Goal: Information Seeking & Learning: Learn about a topic

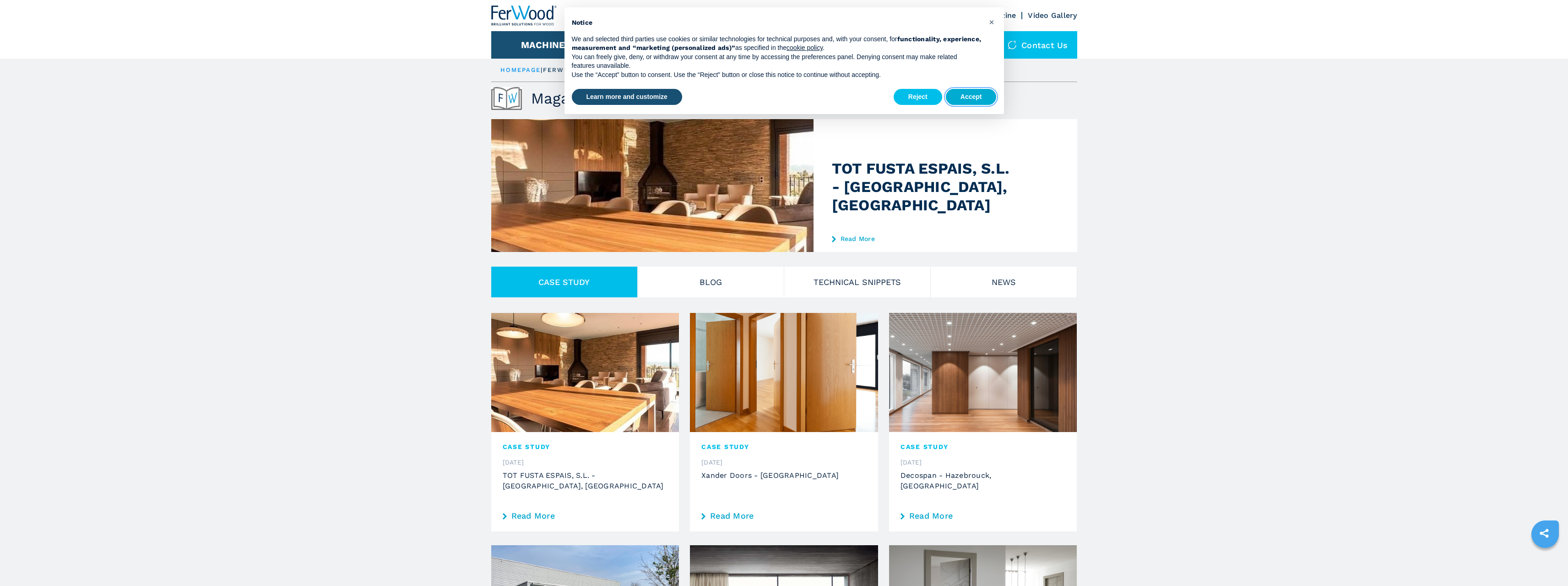
click at [962, 95] on button "Accept" at bounding box center [971, 97] width 51 height 17
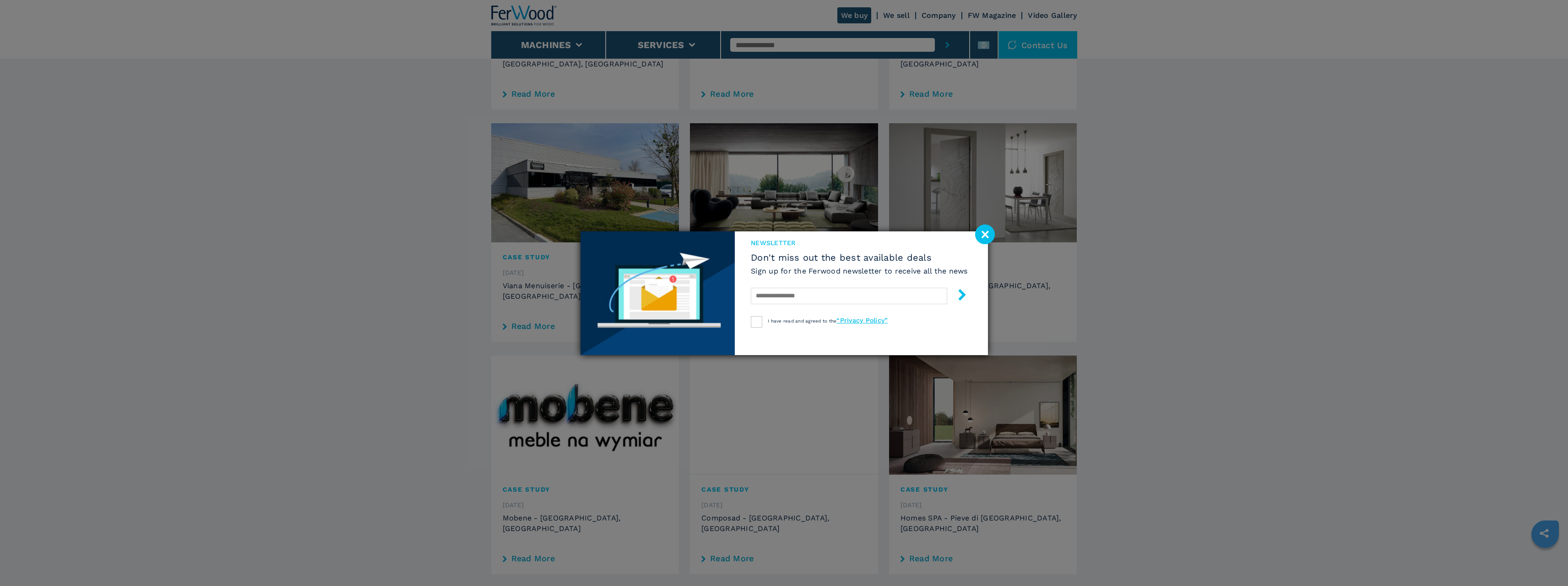
scroll to position [428, 0]
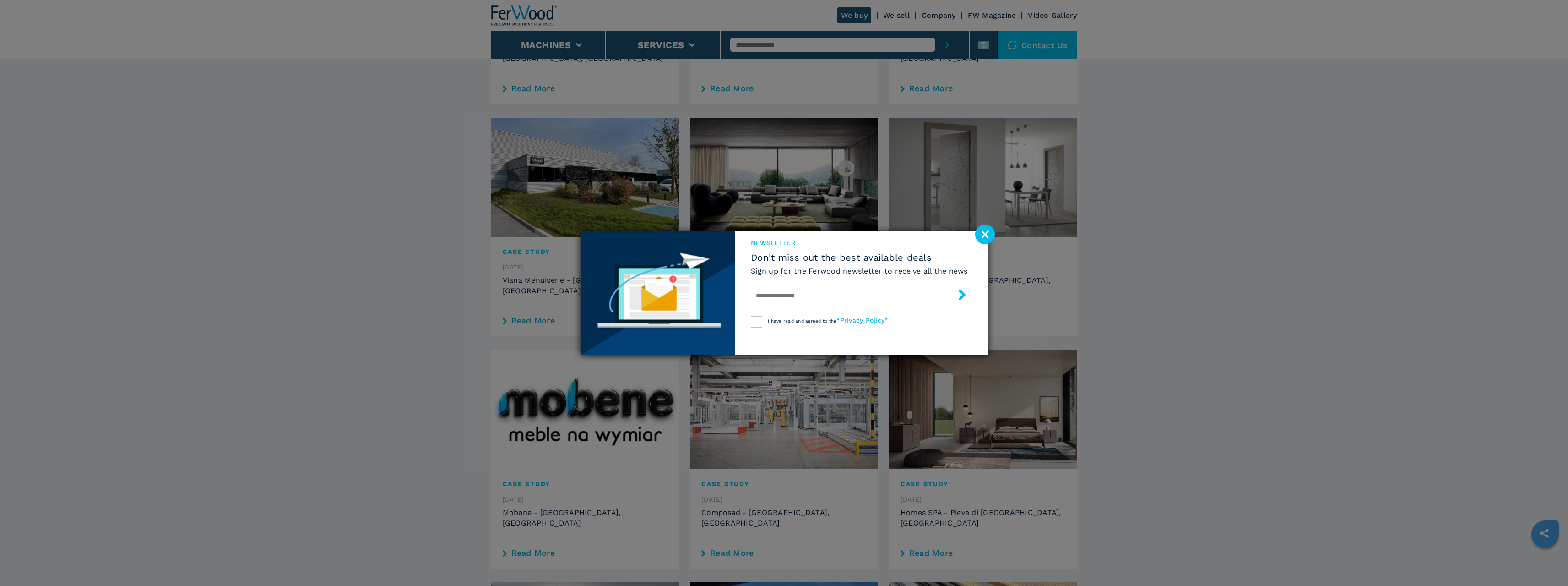
click at [987, 236] on image at bounding box center [985, 234] width 20 height 20
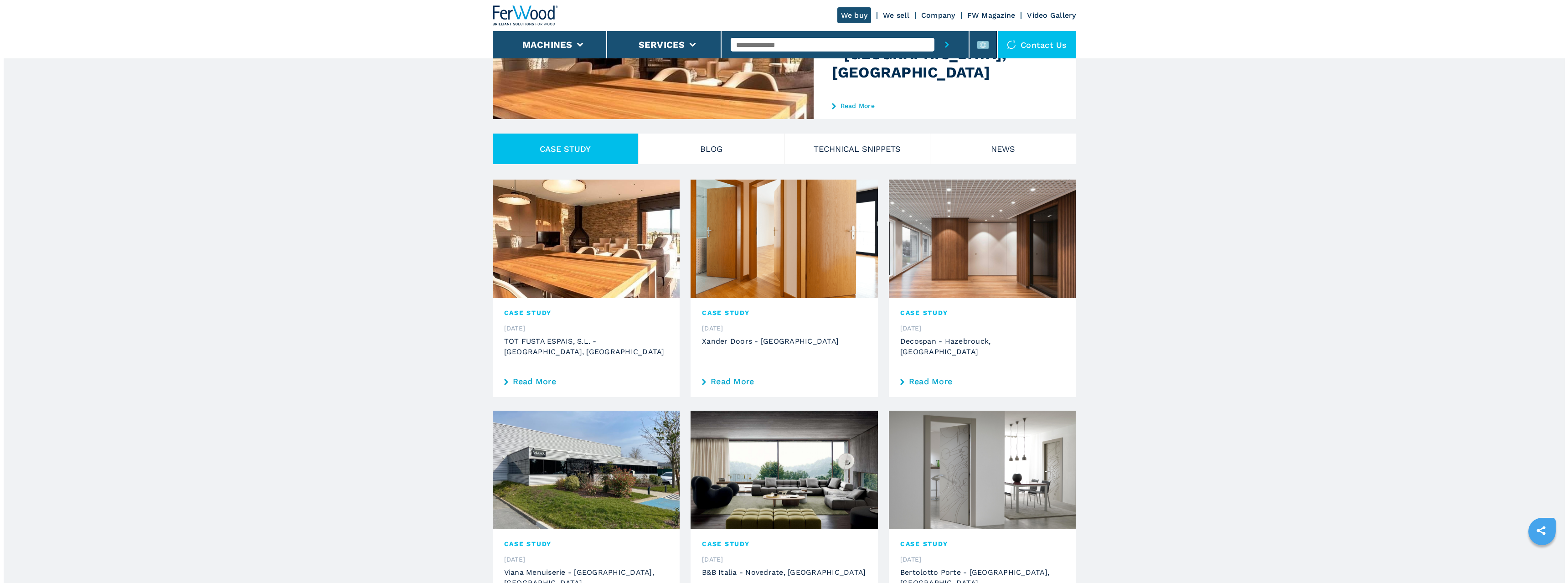
scroll to position [0, 0]
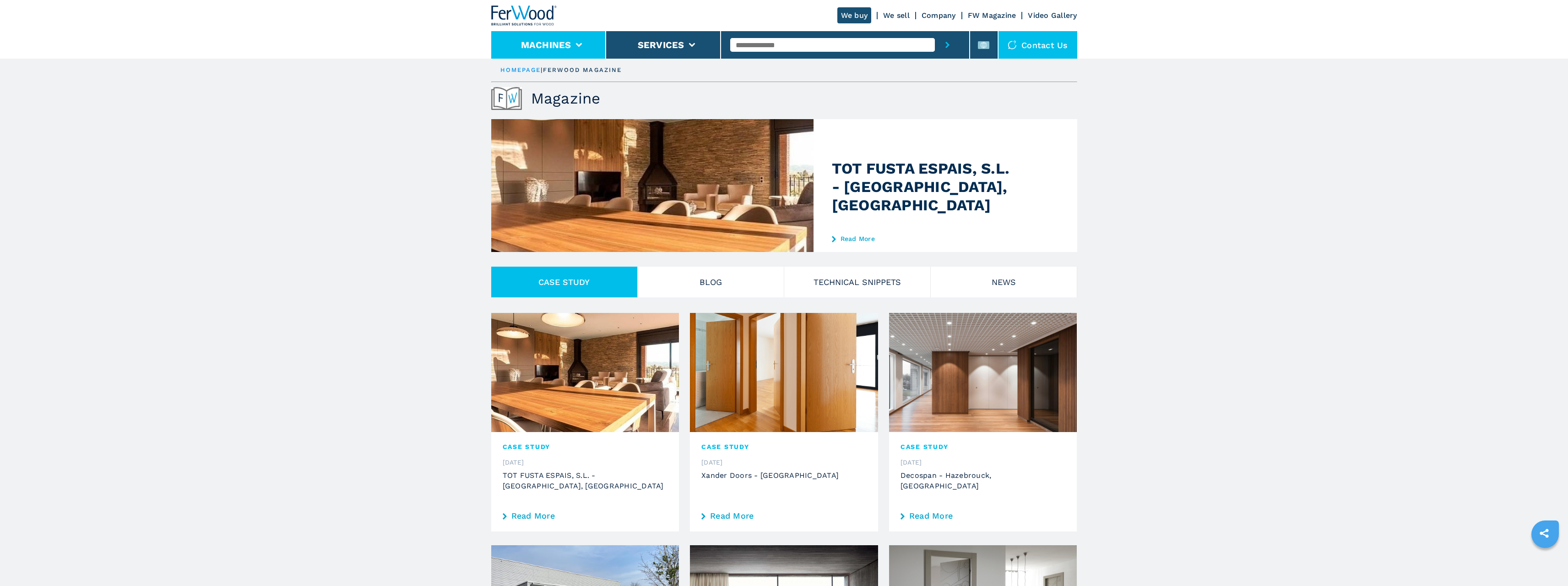
click at [573, 45] on li "Machines" at bounding box center [549, 45] width 115 height 28
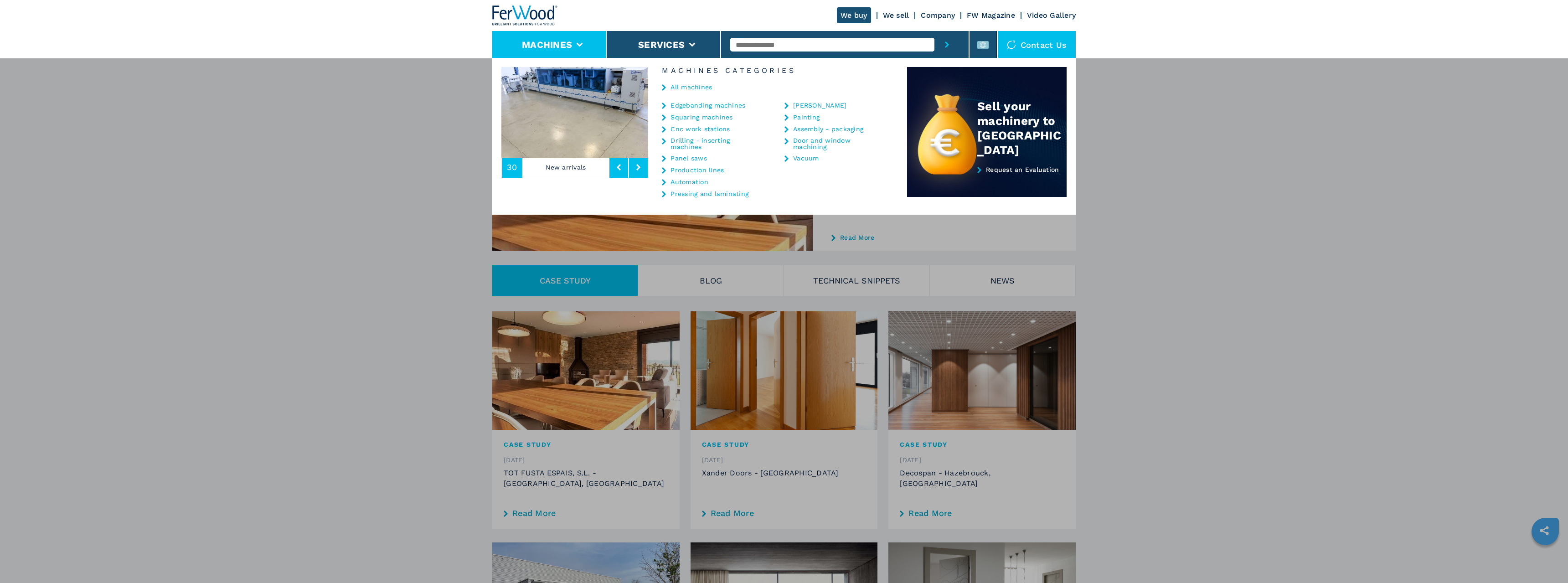
click at [686, 157] on link "Panel saws" at bounding box center [689, 158] width 37 height 6
click at [692, 158] on link "Panel saws" at bounding box center [689, 158] width 37 height 6
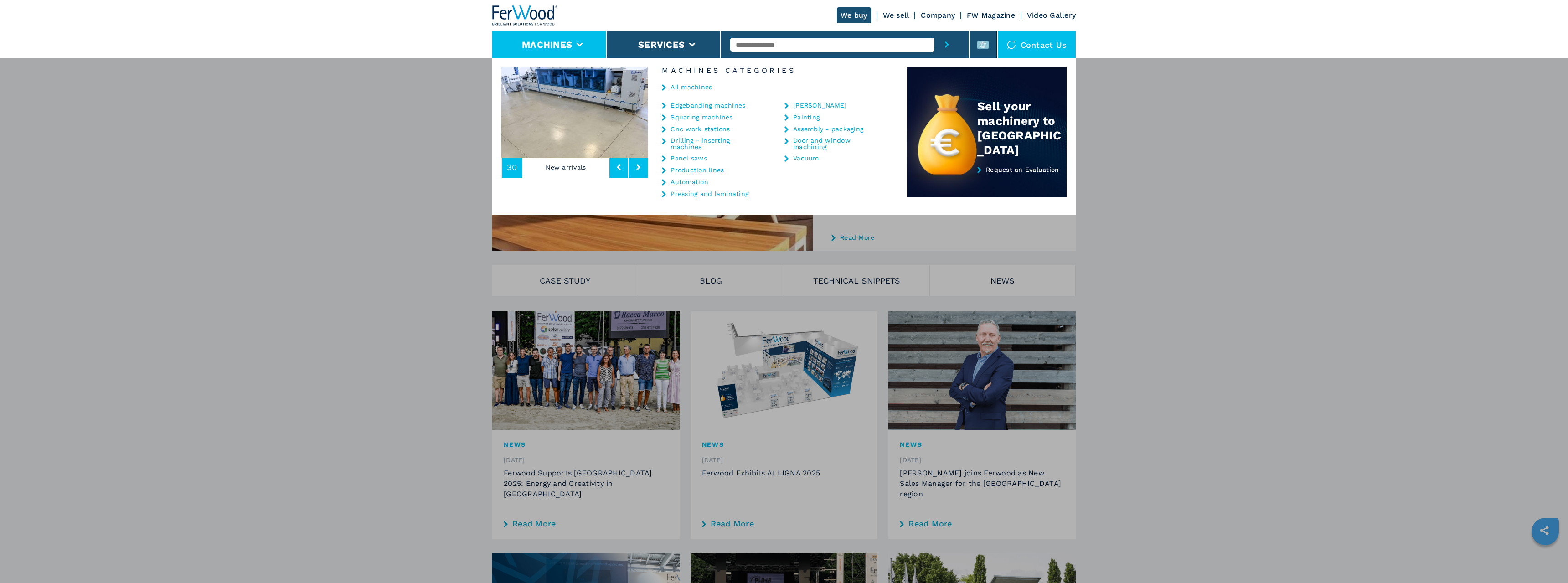
click at [692, 158] on link "Panel saws" at bounding box center [689, 158] width 37 height 6
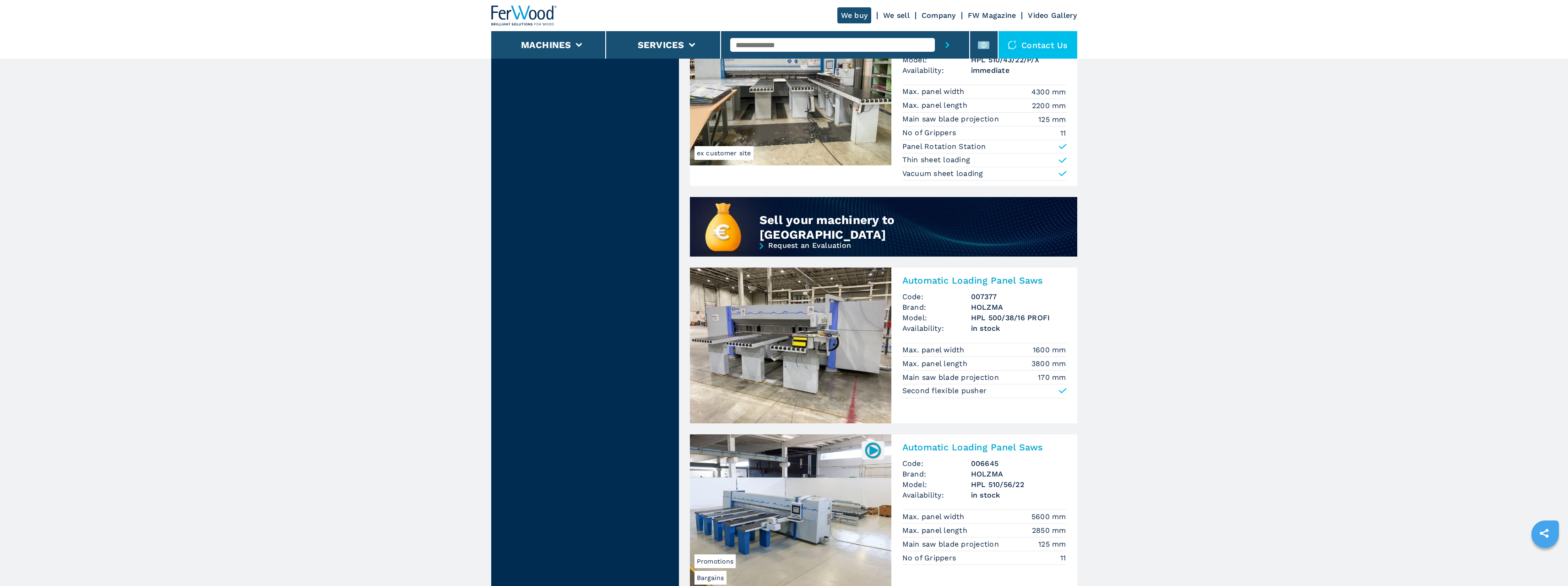
scroll to position [610, 0]
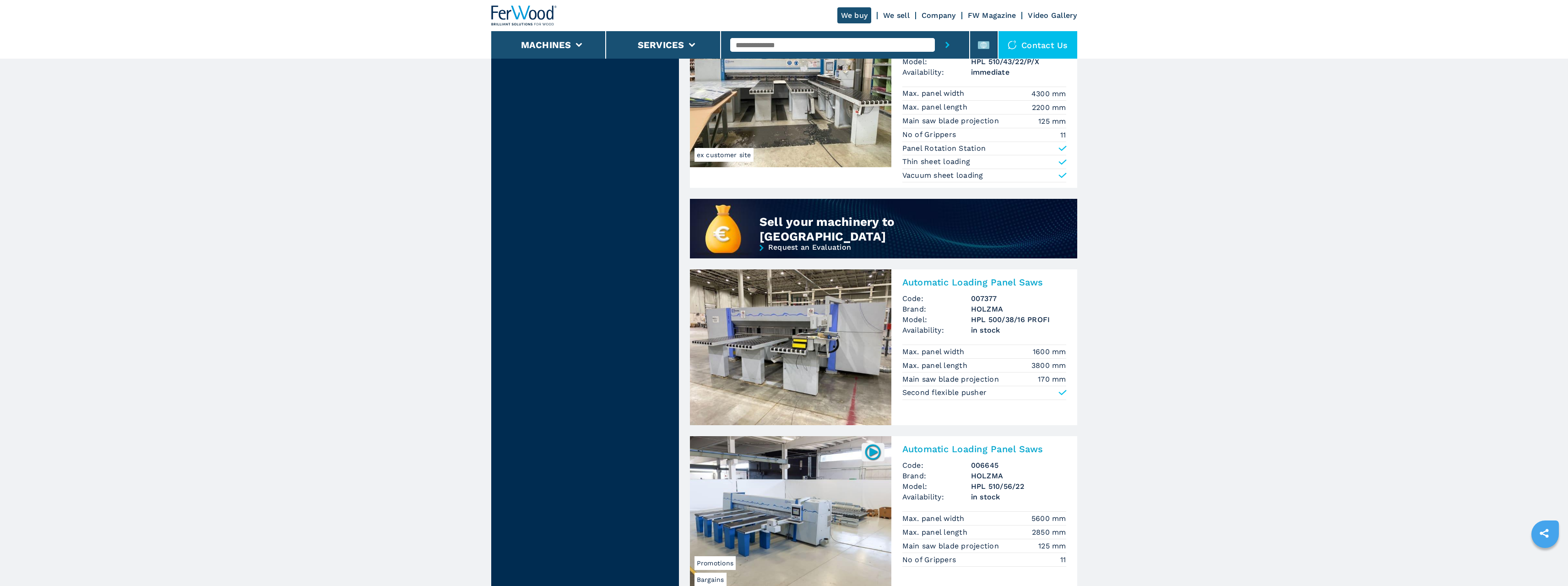
click at [949, 280] on h2 "Automatic Loading Panel Saws" at bounding box center [984, 282] width 164 height 11
click at [972, 282] on h2 "Automatic Loading Panel Saws" at bounding box center [984, 282] width 164 height 11
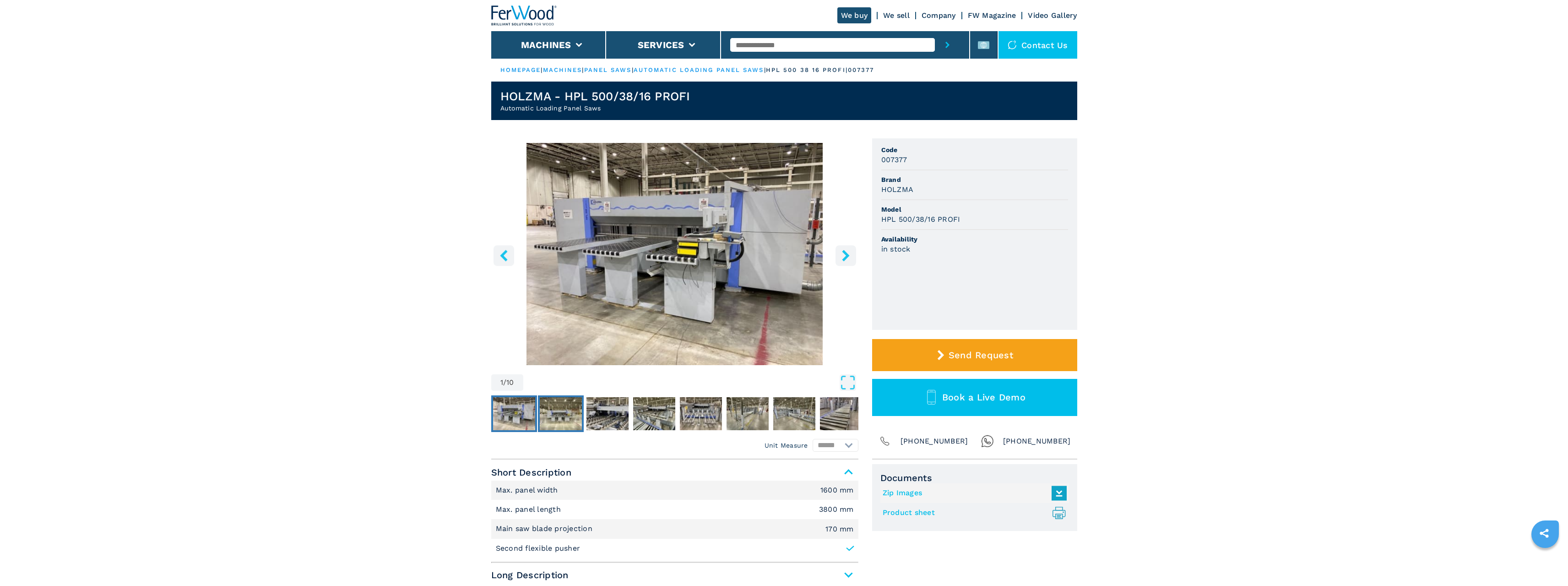
click at [548, 420] on img "Go to Slide 2" at bounding box center [561, 414] width 42 height 33
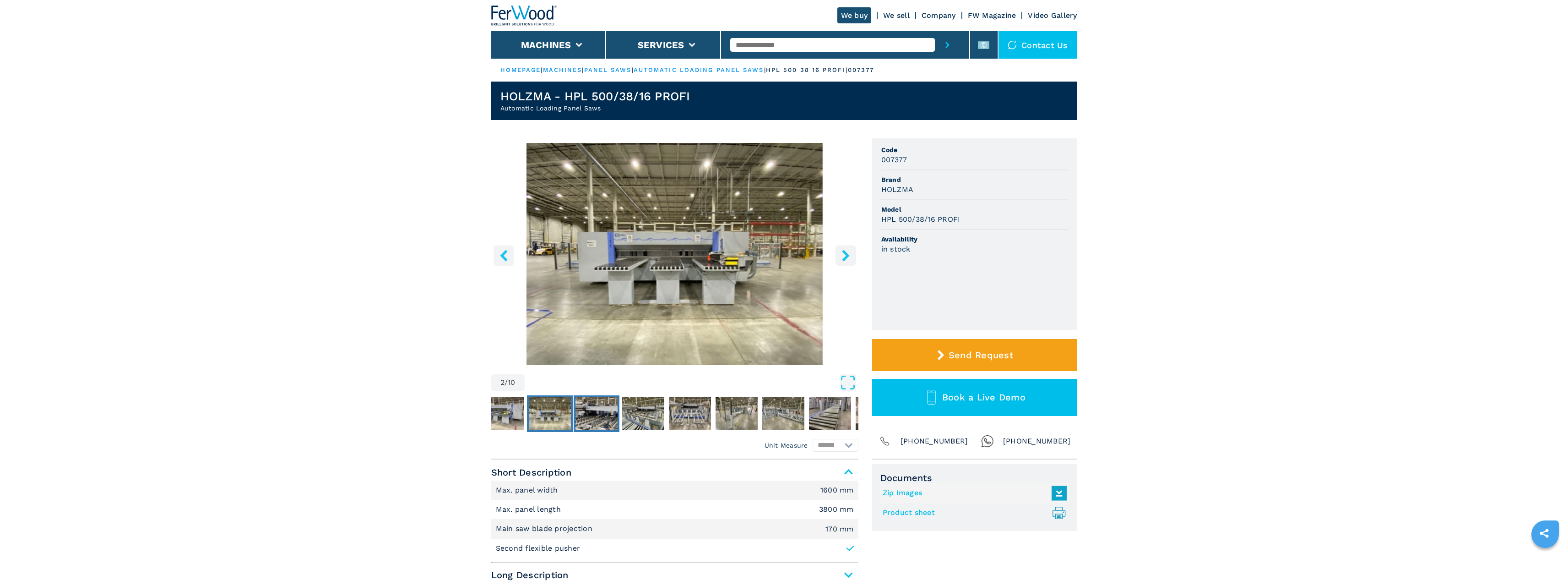
click at [597, 410] on img "Go to Slide 3" at bounding box center [596, 414] width 42 height 33
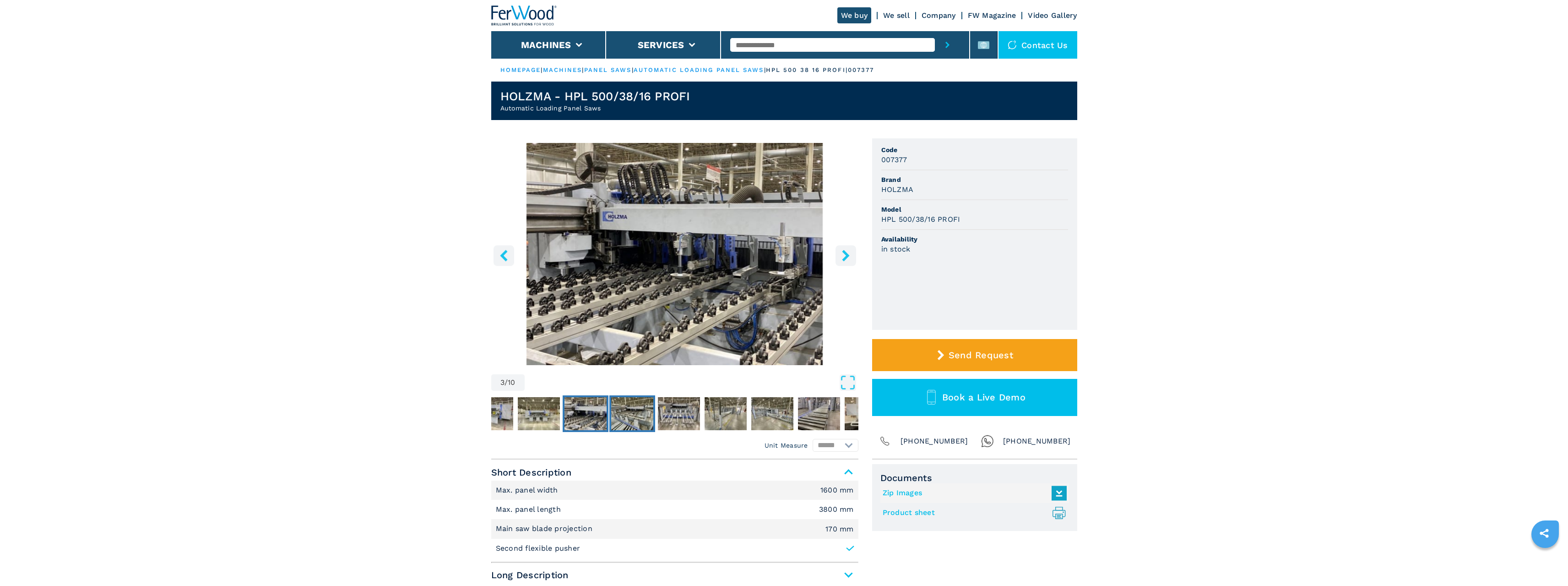
click at [637, 414] on img "Go to Slide 4" at bounding box center [632, 414] width 42 height 33
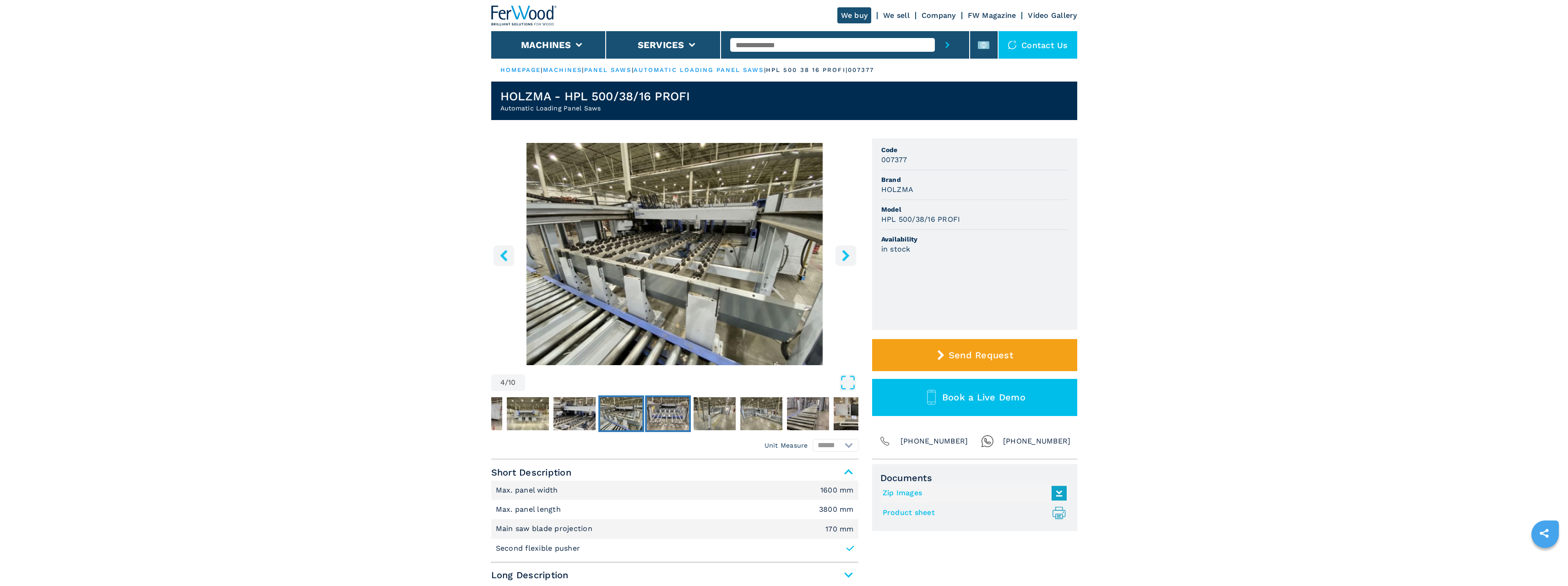
click at [679, 420] on img "Go to Slide 5" at bounding box center [668, 414] width 42 height 33
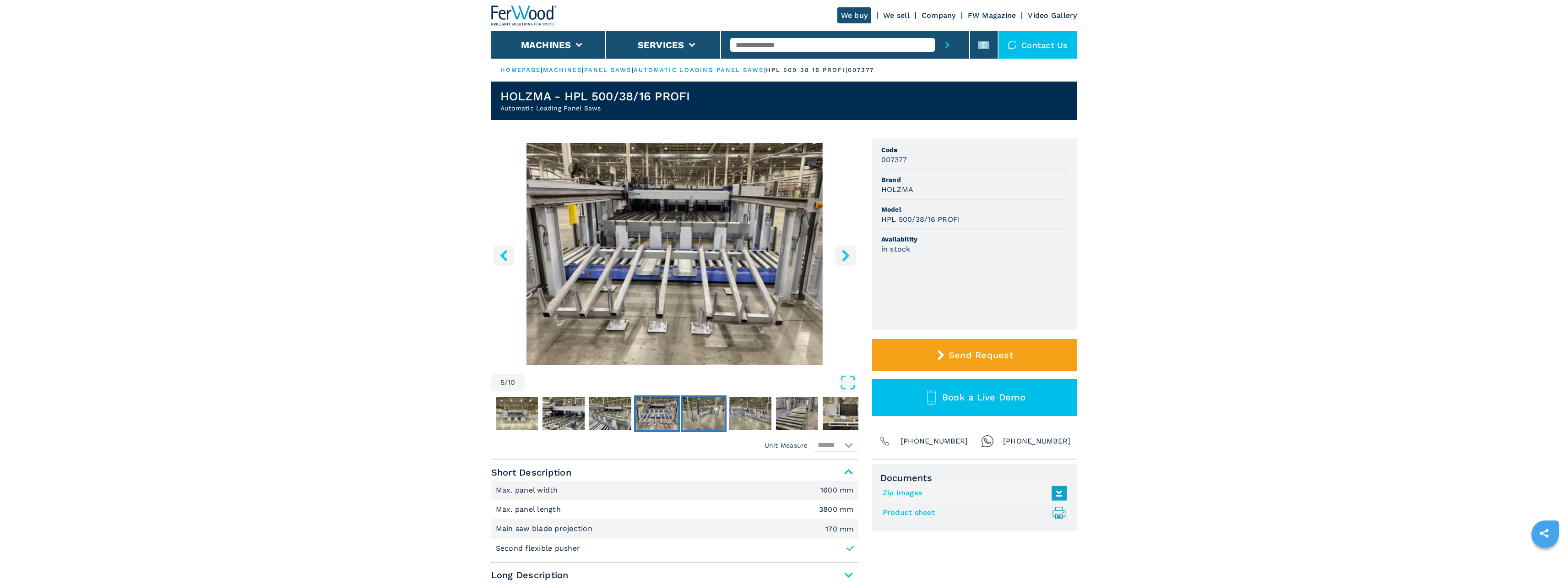
click at [700, 418] on img "Go to Slide 6" at bounding box center [704, 414] width 42 height 33
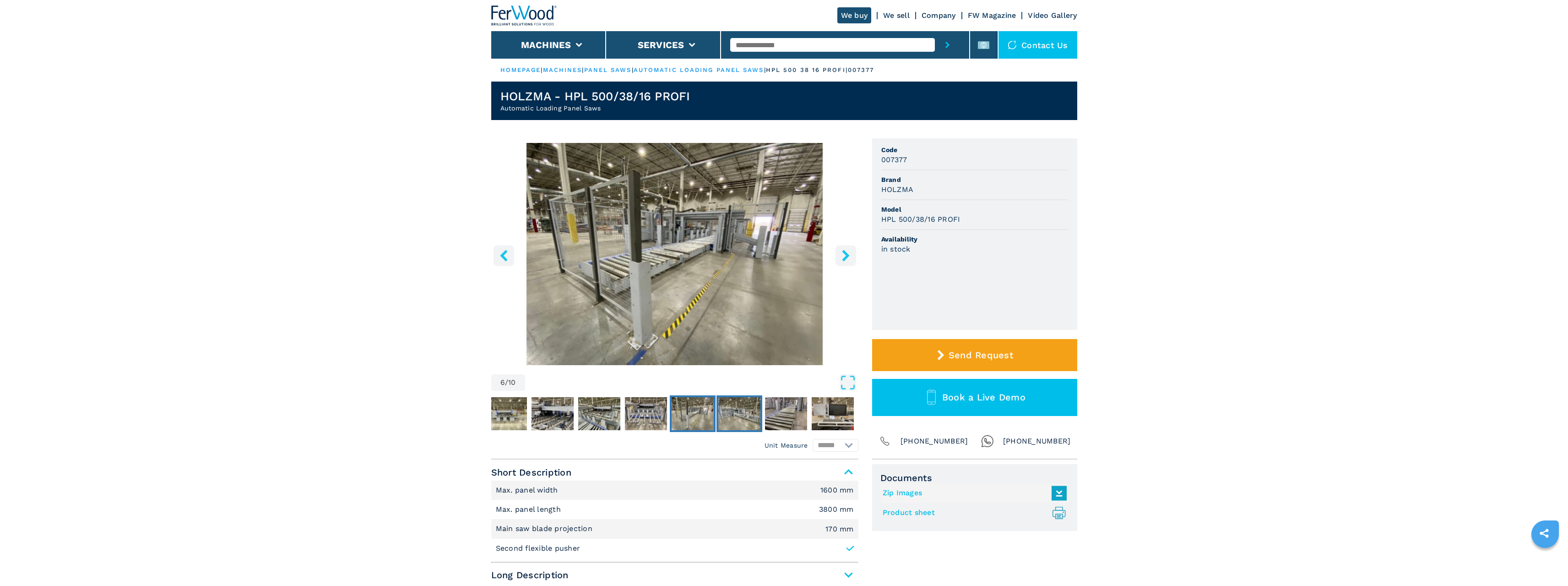
click at [734, 409] on img "Go to Slide 7" at bounding box center [739, 414] width 42 height 33
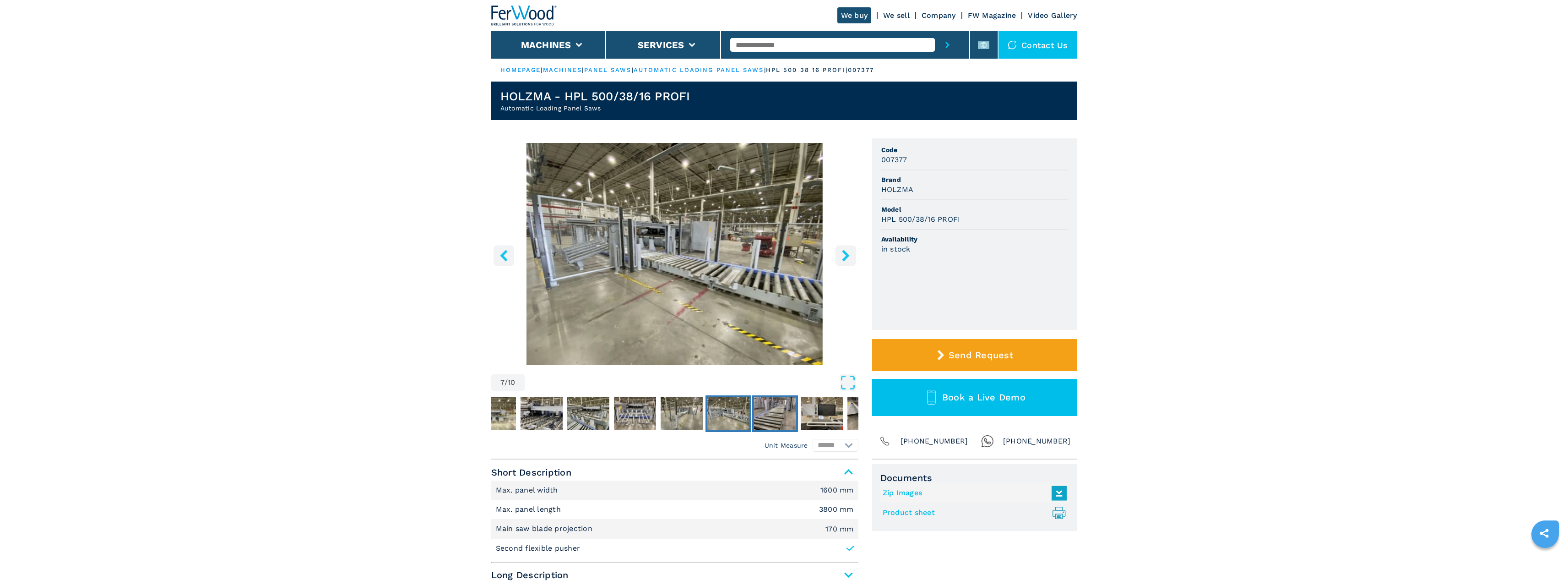
click at [762, 412] on img "Go to Slide 8" at bounding box center [775, 414] width 42 height 33
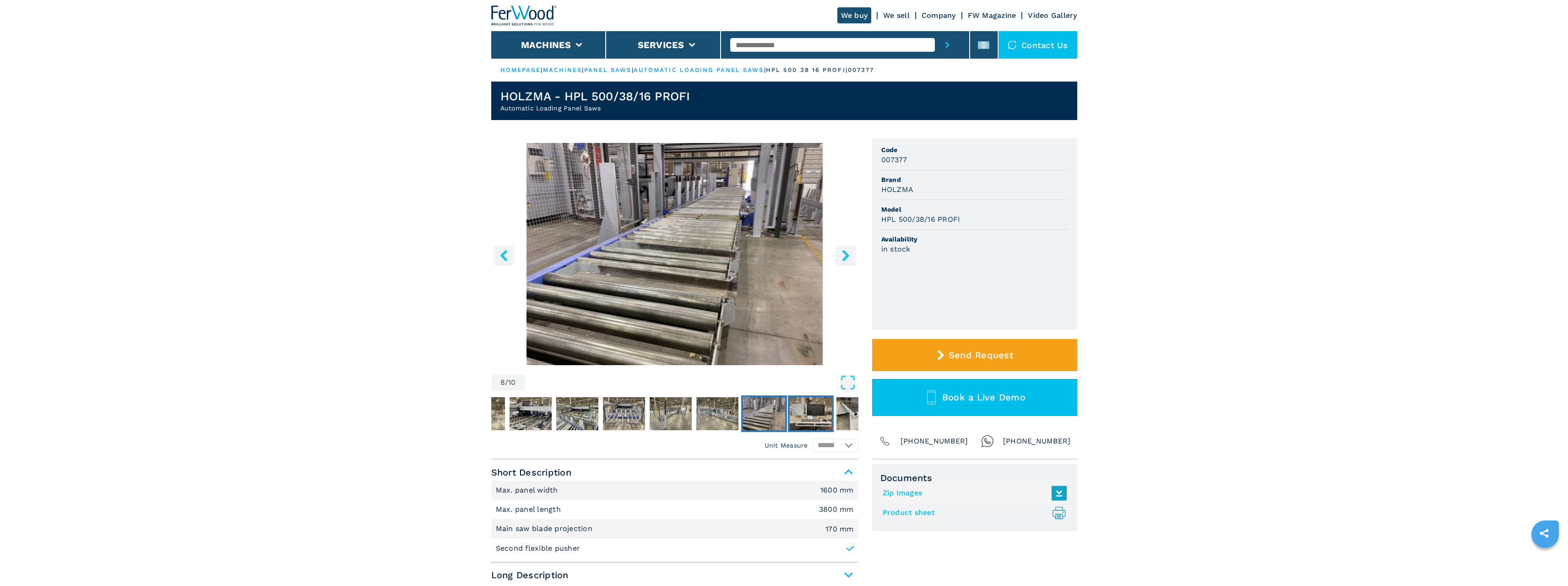
click at [819, 420] on img "Go to Slide 9" at bounding box center [811, 414] width 42 height 33
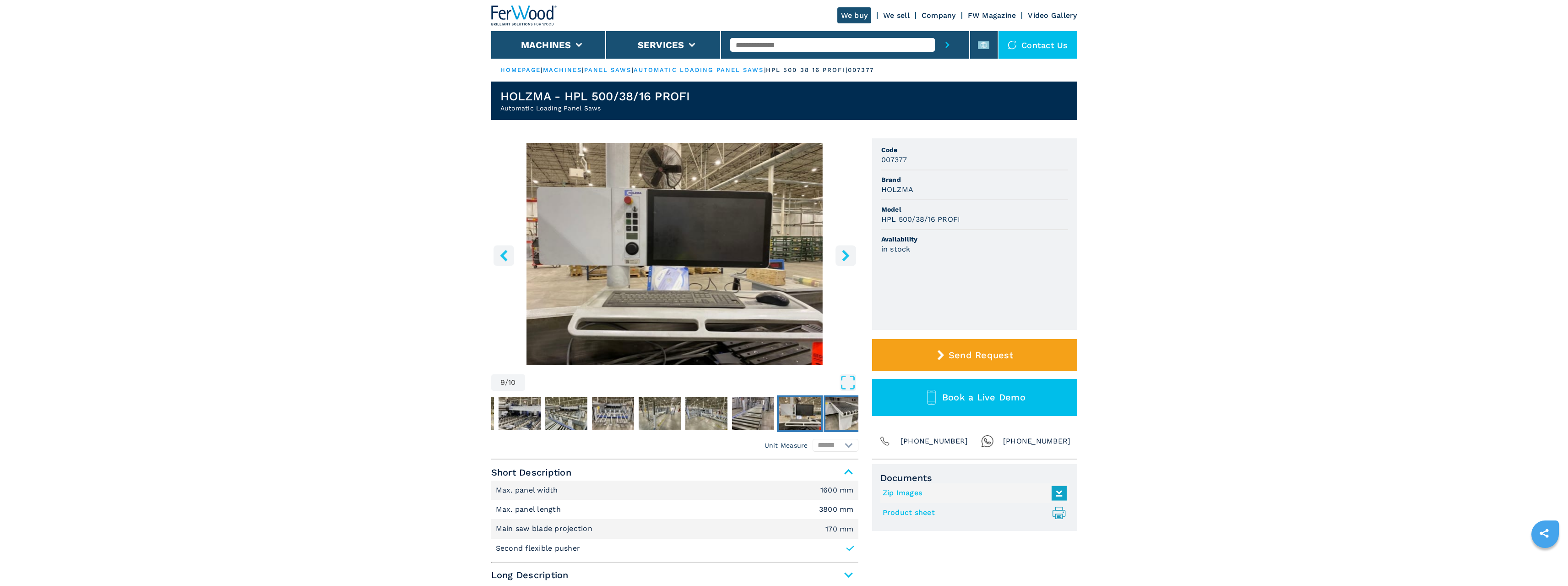
click at [848, 418] on img "Go to Slide 10" at bounding box center [846, 414] width 42 height 33
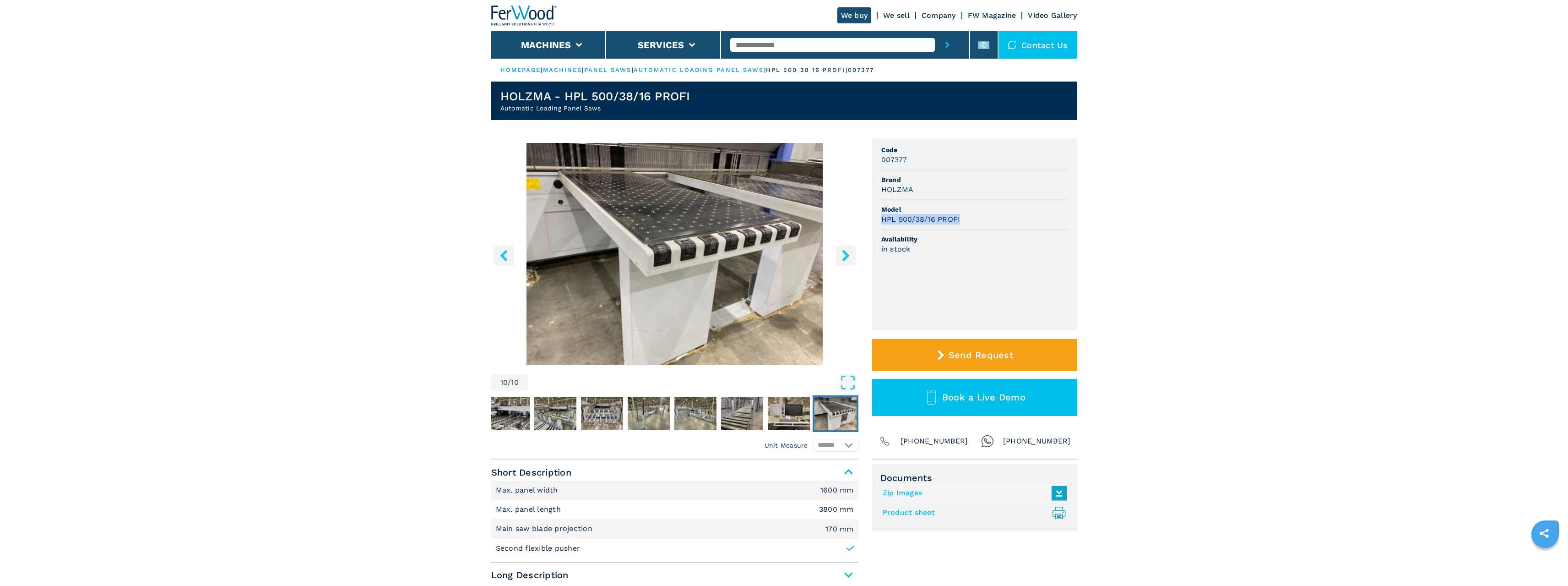
drag, startPoint x: 882, startPoint y: 220, endPoint x: 960, endPoint y: 224, distance: 78.1
click at [960, 224] on li "Model HPL 500/38/16 PROFI" at bounding box center [975, 215] width 187 height 30
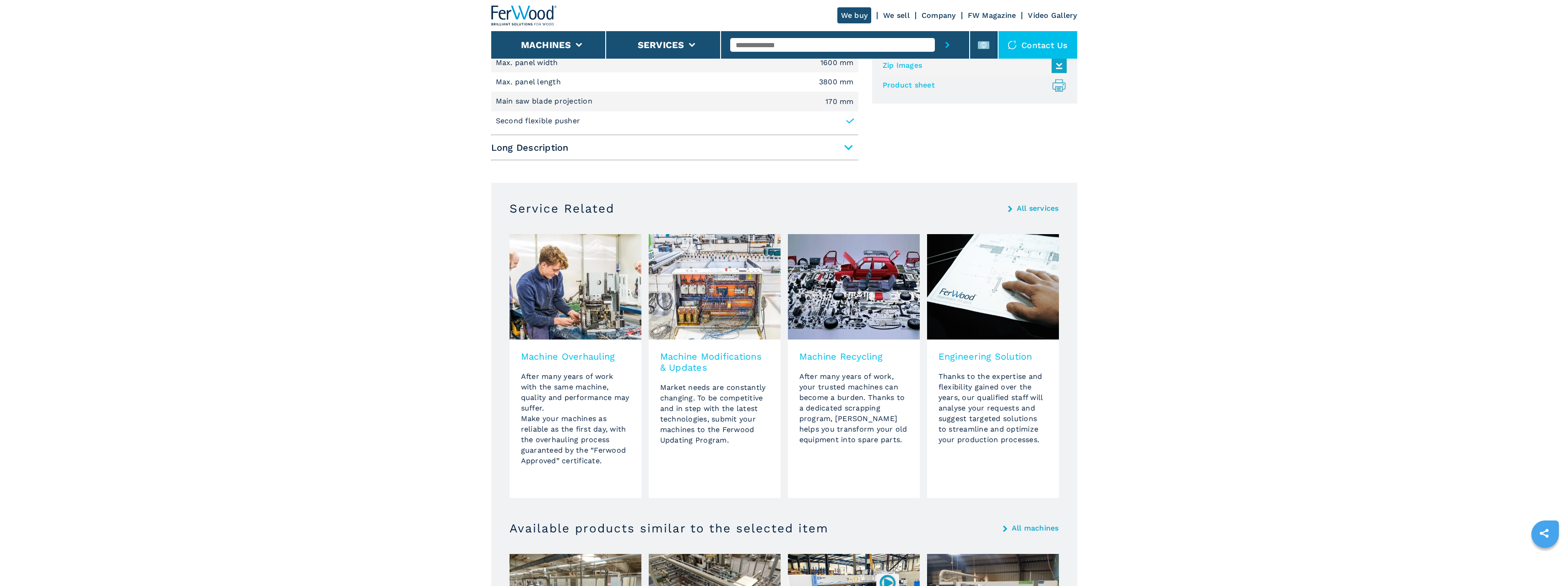
scroll to position [610, 0]
